Goal: Information Seeking & Learning: Learn about a topic

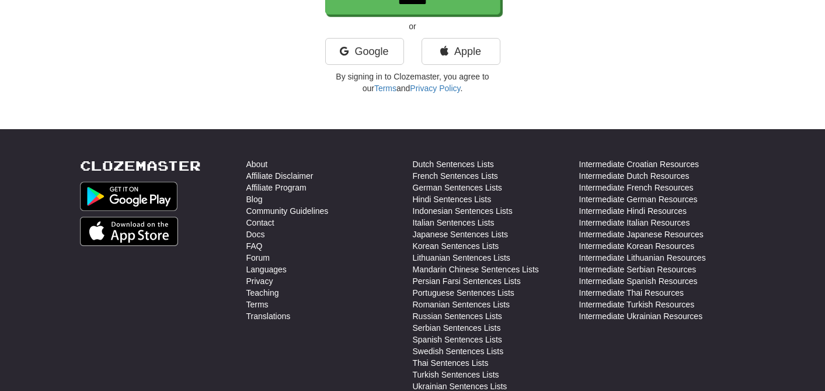
scroll to position [290, 0]
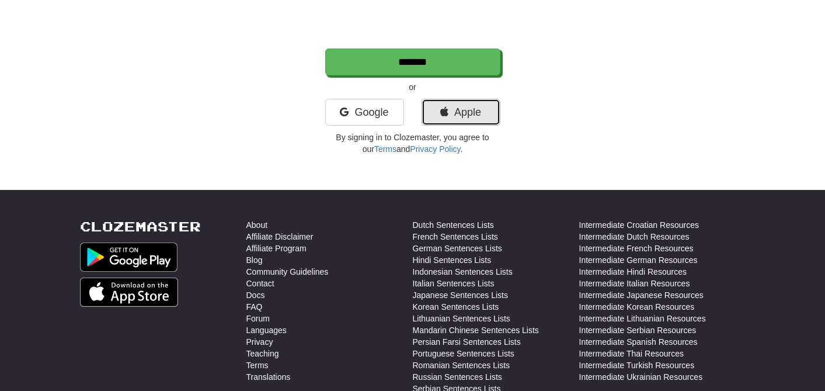
click at [451, 117] on link "Apple" at bounding box center [461, 112] width 79 height 27
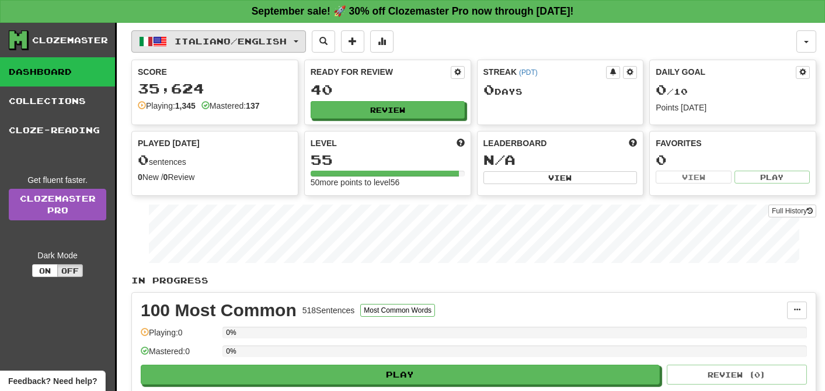
click at [211, 33] on button "Italiano / English" at bounding box center [218, 41] width 175 height 22
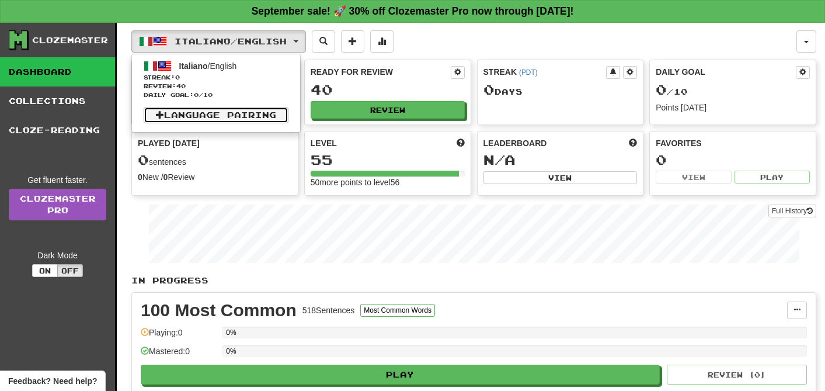
click at [220, 113] on link "Language Pairing" at bounding box center [216, 115] width 145 height 16
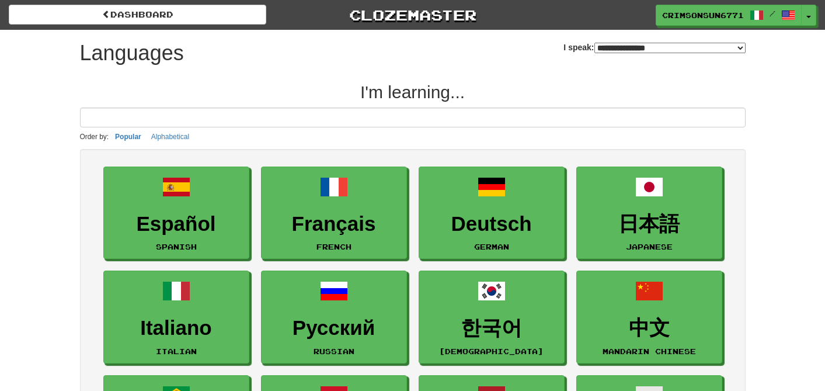
select select "*******"
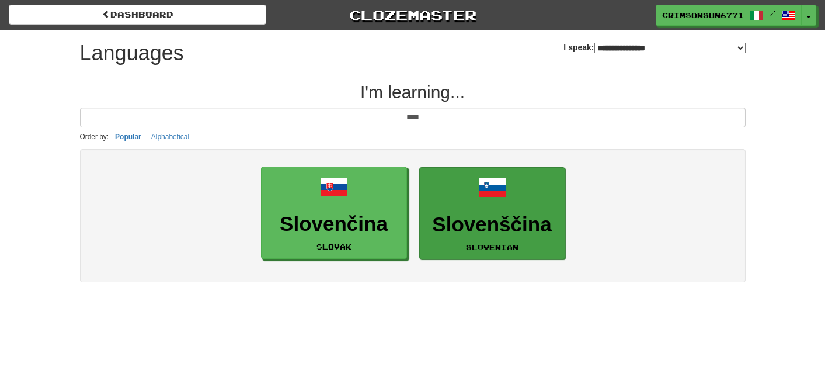
type input "****"
click at [457, 247] on link "Slovenščina Slovenian" at bounding box center [492, 213] width 146 height 93
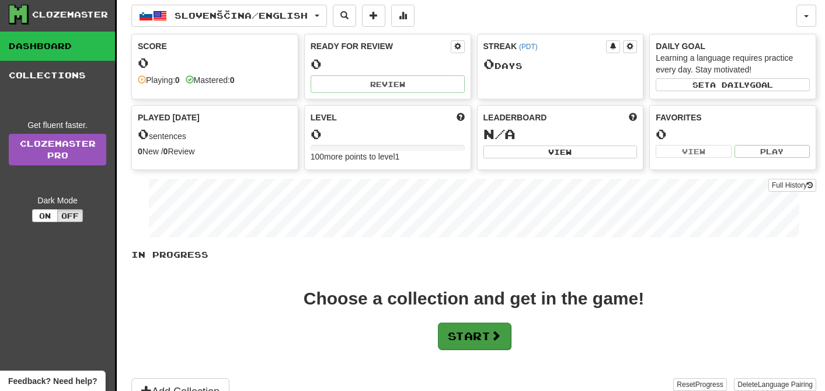
scroll to position [6, 0]
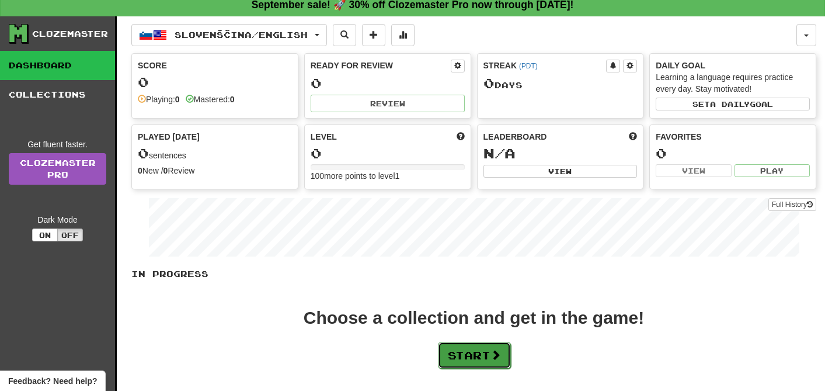
click at [480, 357] on button "Start" at bounding box center [474, 355] width 73 height 27
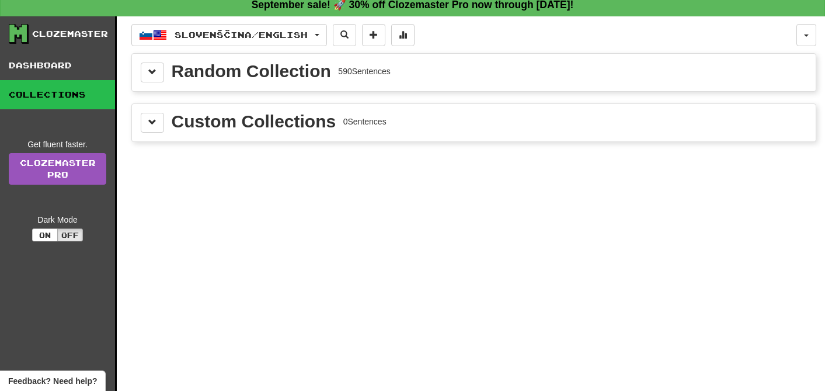
scroll to position [0, 0]
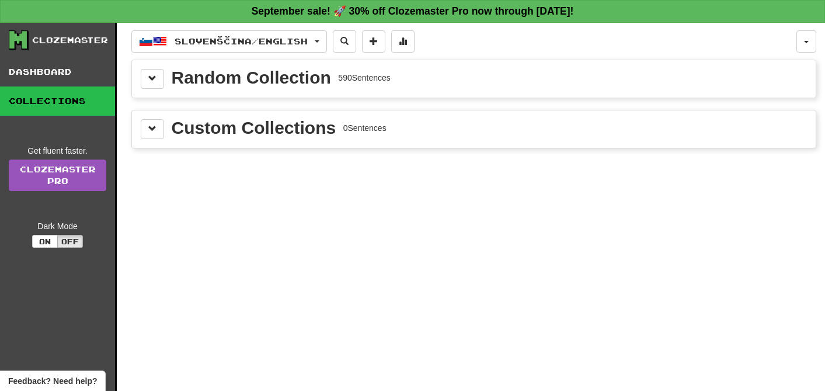
click at [151, 117] on div "Custom Collections 0 Sentences" at bounding box center [474, 128] width 684 height 37
click at [151, 78] on span at bounding box center [152, 78] width 8 height 8
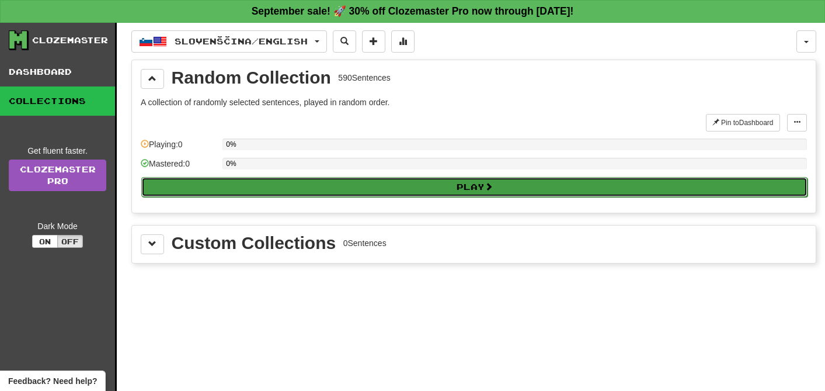
click at [462, 190] on button "Play" at bounding box center [474, 187] width 666 height 20
select select "**"
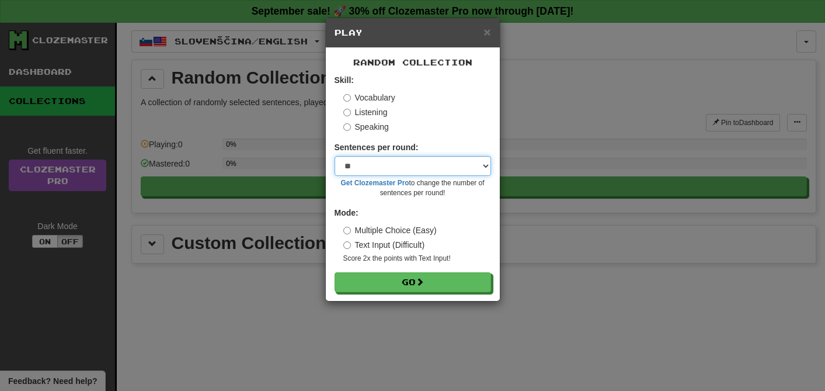
click at [451, 166] on select "* ** ** ** ** ** *** ********" at bounding box center [413, 166] width 157 height 20
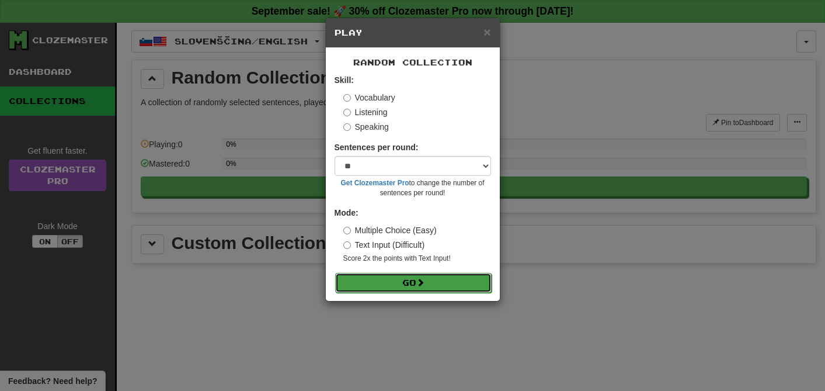
click at [421, 281] on span at bounding box center [420, 282] width 8 height 8
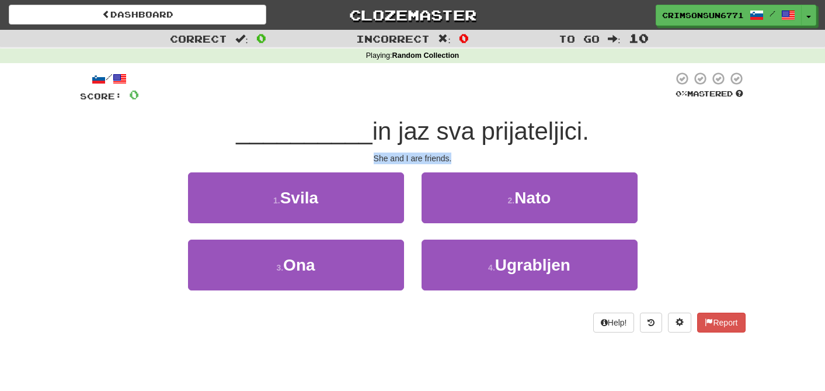
drag, startPoint x: 373, startPoint y: 159, endPoint x: 464, endPoint y: 163, distance: 91.2
click at [464, 163] on div "She and I are friends." at bounding box center [413, 158] width 666 height 12
click at [464, 161] on div "She and I are friends." at bounding box center [413, 158] width 666 height 12
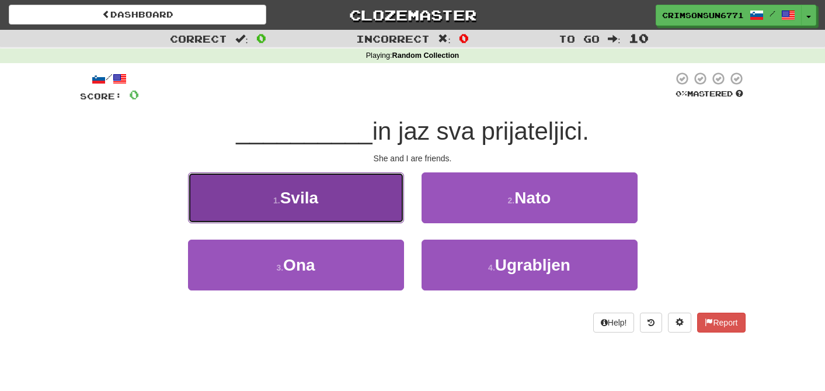
click at [346, 185] on button "1 . [GEOGRAPHIC_DATA]" at bounding box center [296, 197] width 216 height 51
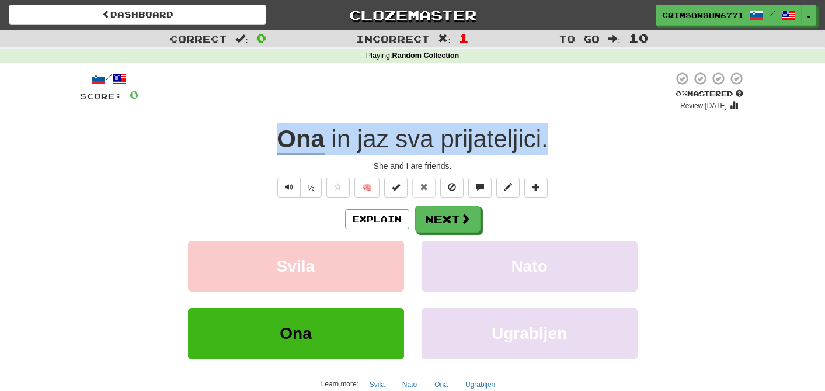
drag, startPoint x: 267, startPoint y: 141, endPoint x: 555, endPoint y: 142, distance: 287.9
click at [555, 142] on div "[PERSON_NAME] in jaz sva prijateljici ." at bounding box center [413, 139] width 666 height 32
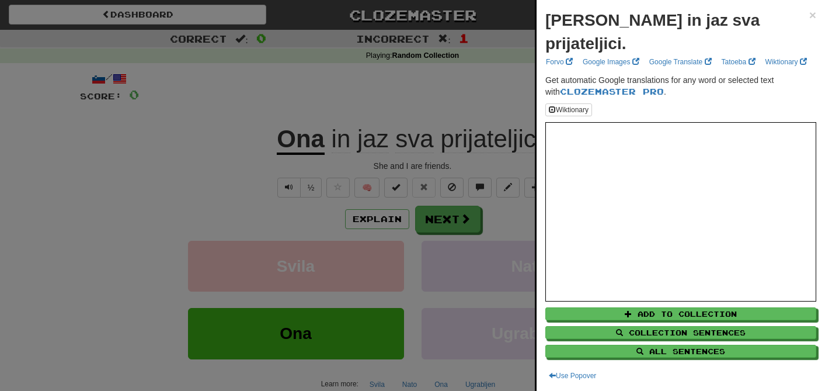
click at [495, 214] on div at bounding box center [412, 195] width 825 height 391
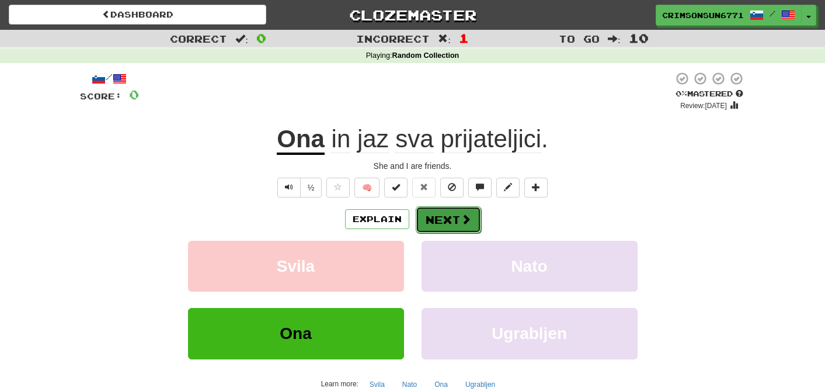
click at [463, 227] on button "Next" at bounding box center [448, 219] width 65 height 27
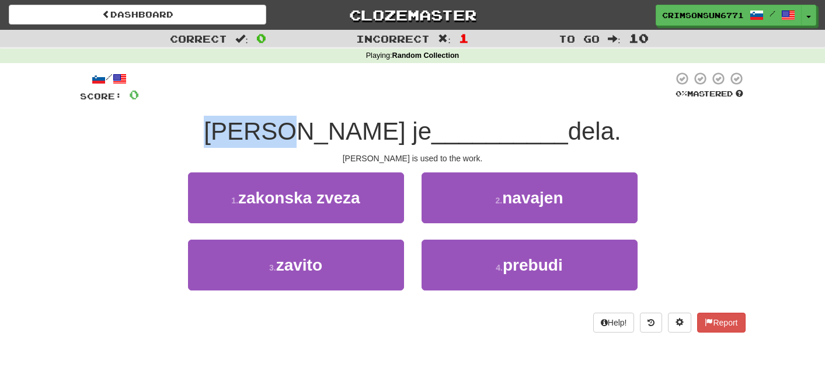
drag, startPoint x: 270, startPoint y: 123, endPoint x: 355, endPoint y: 122, distance: 84.7
click at [355, 122] on div "[PERSON_NAME] je __________ dela." at bounding box center [413, 132] width 666 height 32
click at [412, 157] on div "[PERSON_NAME] is used to the work." at bounding box center [413, 158] width 666 height 12
